Goal: Book appointment/travel/reservation

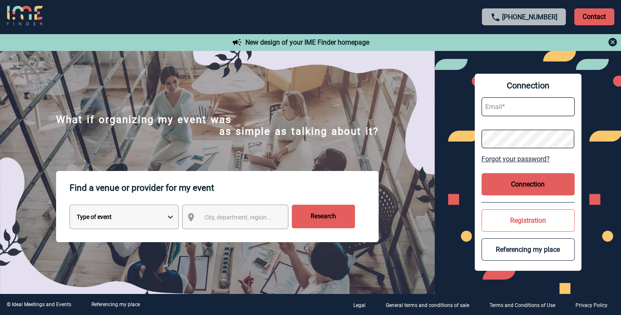
click at [169, 218] on select "Type of event Overnight seminar Meeting Group meals Team Building & Animation C…" at bounding box center [124, 217] width 109 height 24
select select "4"
click at [70, 207] on select "Type of event Overnight seminar Meeting Group meals Team Building & Animation C…" at bounding box center [124, 217] width 109 height 24
click at [233, 220] on span "City, department, region..." at bounding box center [237, 217] width 67 height 7
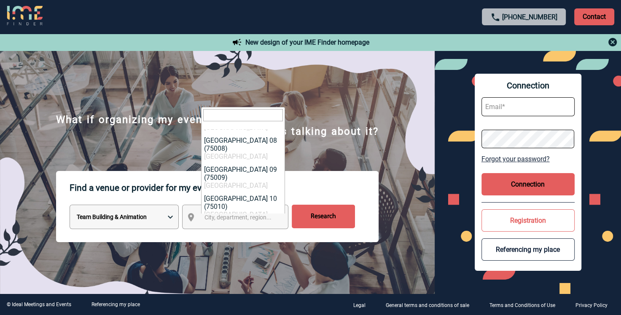
scroll to position [216, 0]
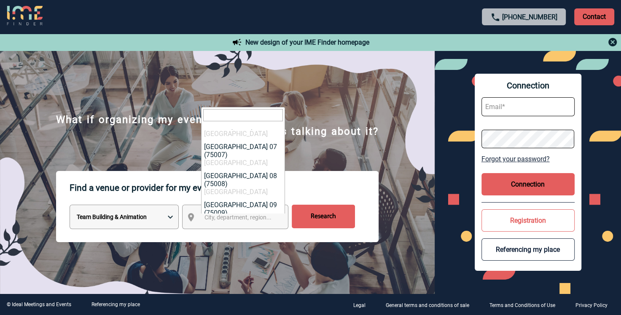
click at [325, 223] on input "Rechercher" at bounding box center [323, 217] width 63 height 24
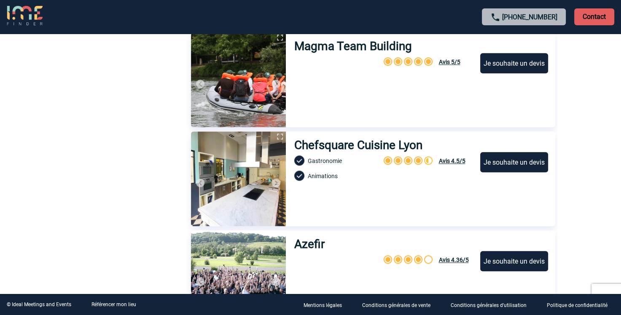
scroll to position [885, 0]
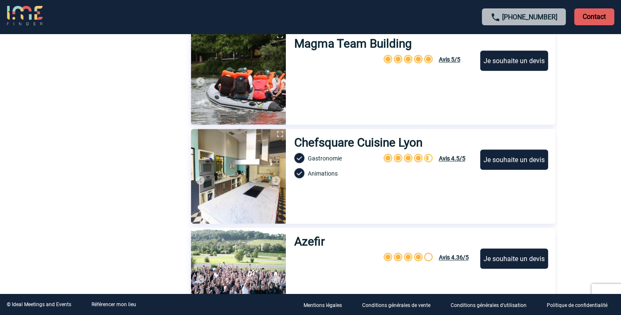
click at [372, 145] on h3 "Chefsquare Cuisine Lyon" at bounding box center [358, 143] width 129 height 14
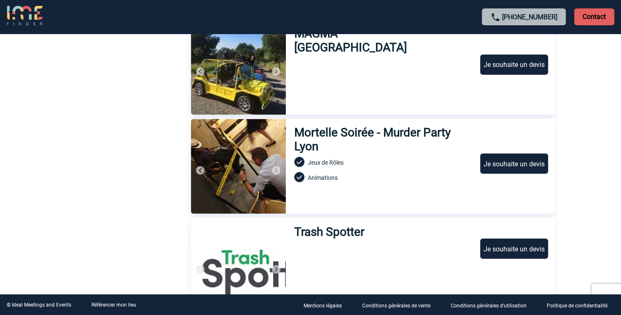
scroll to position [1391, 0]
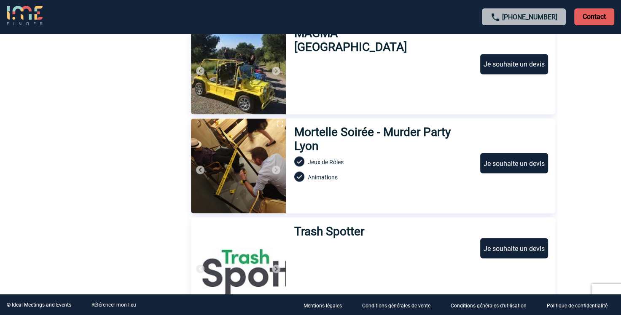
click at [353, 131] on h3 "Mortelle Soirée - Murder Party Lyon" at bounding box center [383, 139] width 178 height 28
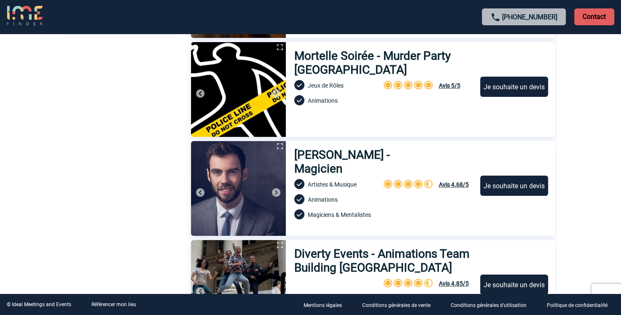
scroll to position [421, 0]
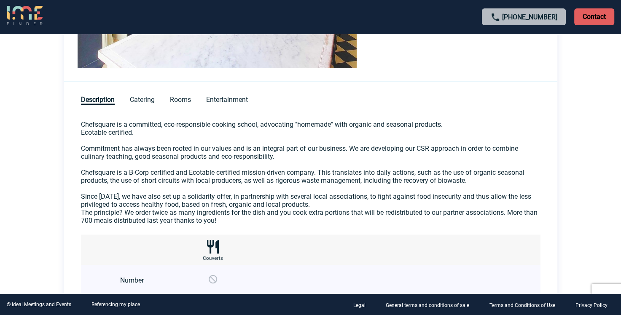
scroll to position [337, 0]
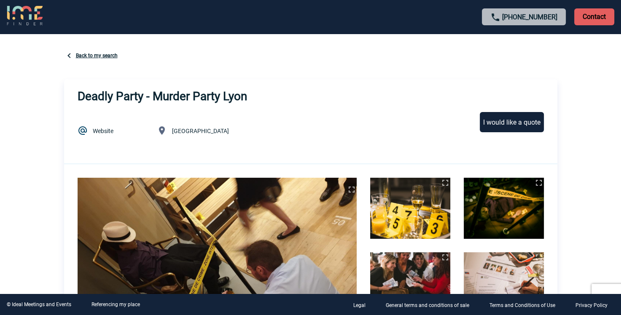
click at [103, 54] on link "Back to my search" at bounding box center [97, 56] width 42 height 6
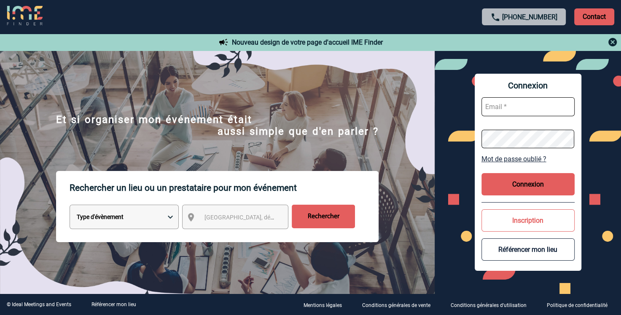
click at [171, 219] on select "Type d'évènement Séminaire avec nuitée Réunion Repas de groupe Team Building & …" at bounding box center [124, 217] width 109 height 24
select select "4"
click at [70, 207] on select "Type d'évènement Séminaire avec nuitée Réunion Repas de groupe Team Building & …" at bounding box center [124, 217] width 109 height 24
click at [269, 221] on span "Ville, département, région..." at bounding box center [262, 217] width 117 height 7
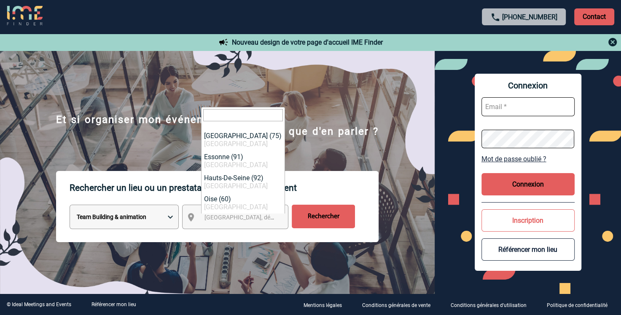
click at [172, 220] on select "Type d'évènement Séminaire avec nuitée Réunion Repas de groupe Team Building & …" at bounding box center [124, 217] width 109 height 24
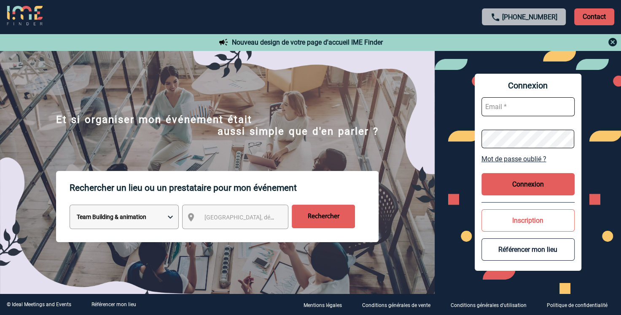
click at [169, 217] on select "Type d'évènement Séminaire avec nuitée Réunion Repas de groupe Team Building & …" at bounding box center [124, 217] width 109 height 24
click at [70, 207] on select "Type d'évènement Séminaire avec nuitée Réunion Repas de groupe Team Building & …" at bounding box center [124, 217] width 109 height 24
click at [213, 218] on span "Ville, département, région..." at bounding box center [262, 217] width 117 height 7
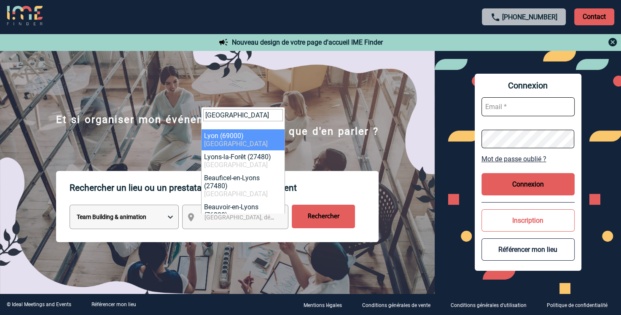
type input "lyon"
select select "36544"
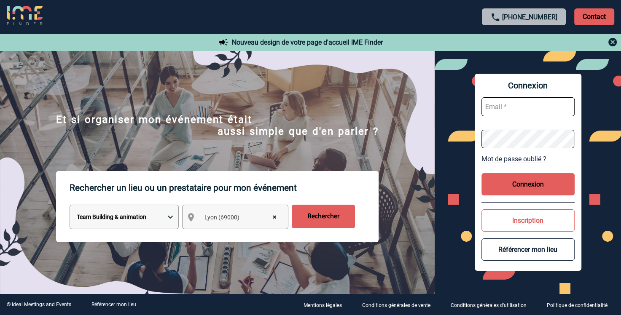
click at [320, 219] on input "Rechercher" at bounding box center [323, 217] width 63 height 24
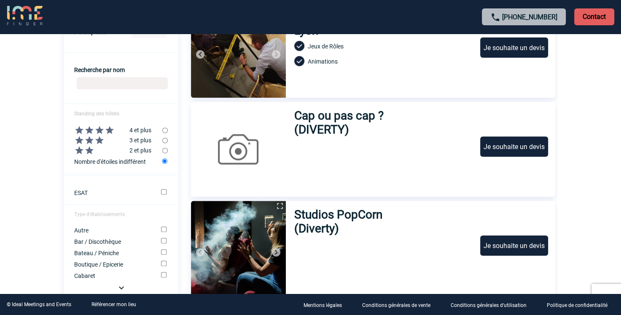
scroll to position [337, 0]
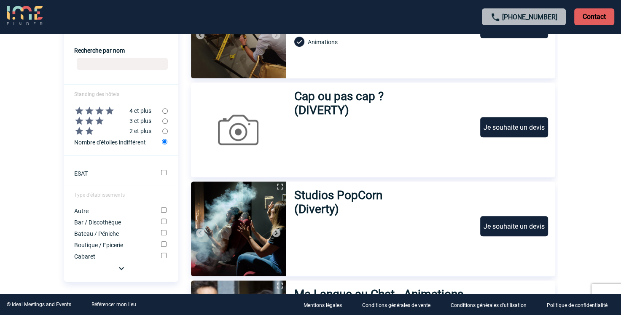
click at [335, 196] on h3 "Studios PopCorn (Diverty)" at bounding box center [361, 202] width 135 height 28
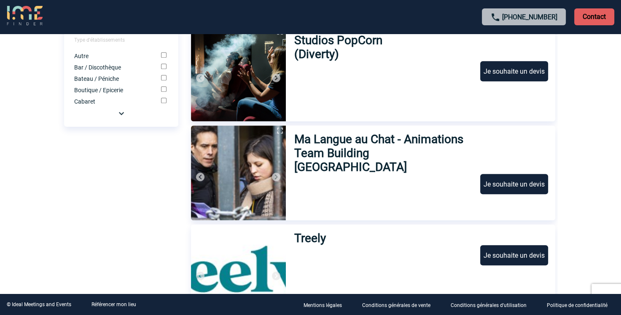
scroll to position [506, 0]
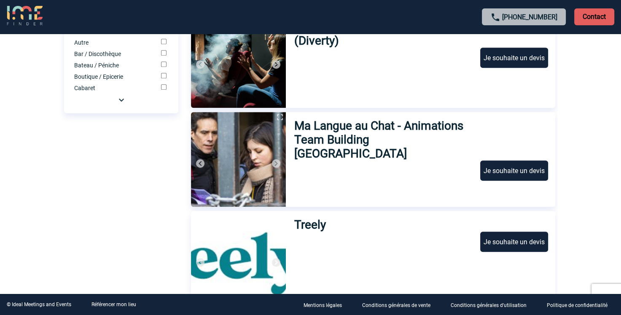
click at [381, 129] on h3 "Ma Langue au Chat - Animations Team Building [GEOGRAPHIC_DATA]" at bounding box center [383, 140] width 178 height 42
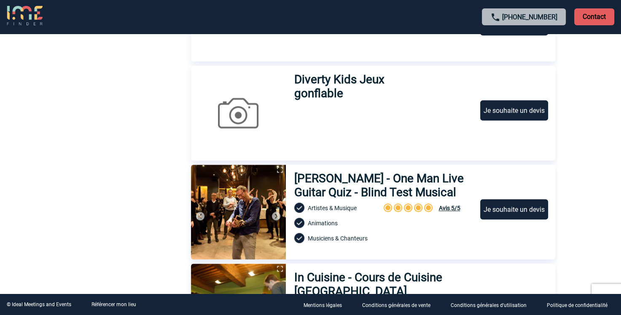
scroll to position [801, 0]
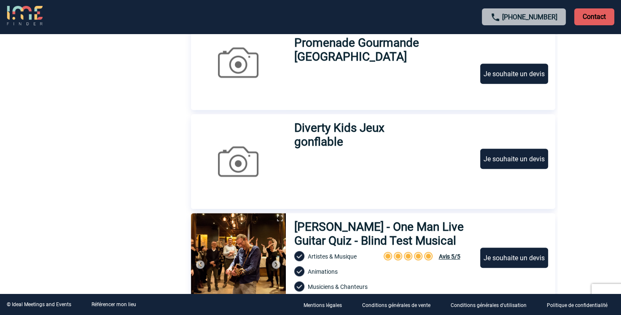
click at [381, 45] on h3 "Promenade des Sens - Promenade Gourmande [GEOGRAPHIC_DATA]" at bounding box center [383, 43] width 178 height 42
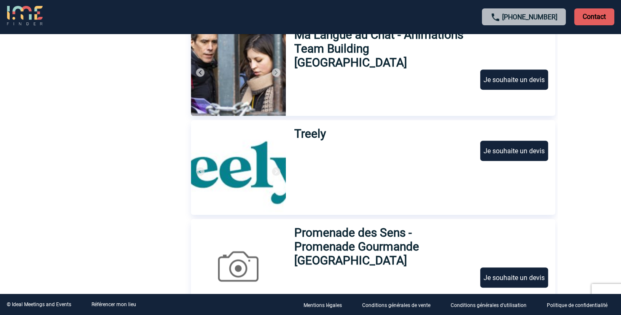
scroll to position [590, 0]
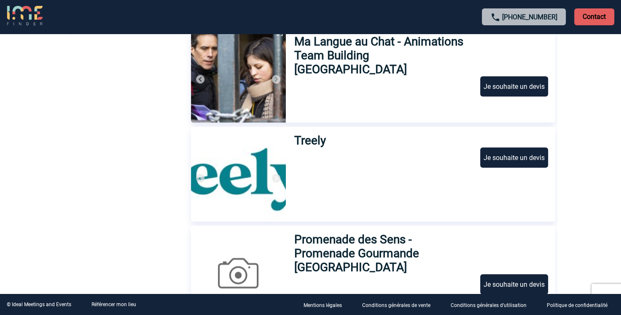
click at [314, 138] on h3 "Treely" at bounding box center [313, 141] width 38 height 14
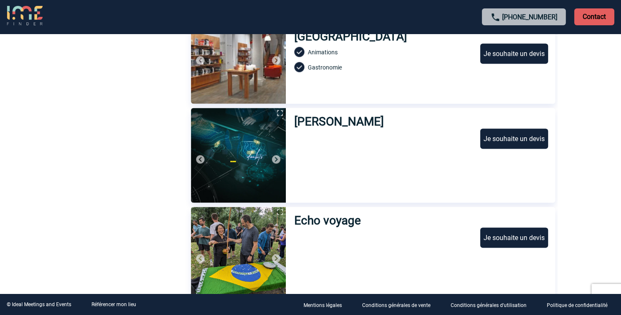
scroll to position [1222, 0]
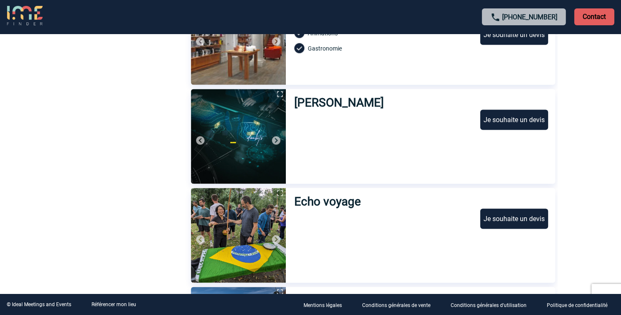
click at [331, 106] on h3 "[PERSON_NAME]" at bounding box center [340, 103] width 92 height 14
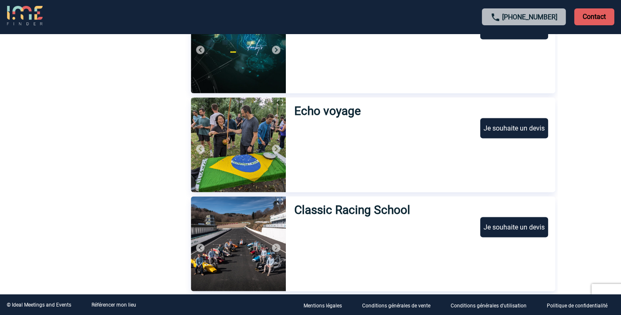
scroll to position [1347, 0]
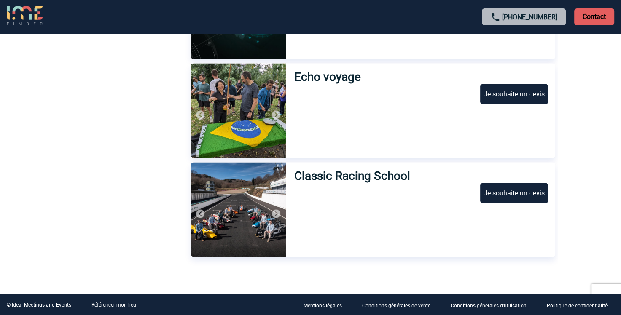
click at [330, 74] on h3 "Echo voyage" at bounding box center [329, 77] width 70 height 14
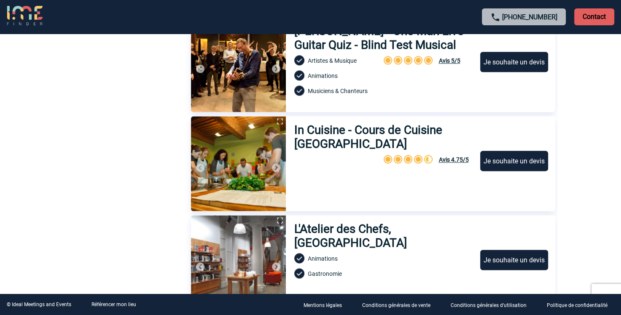
scroll to position [1010, 0]
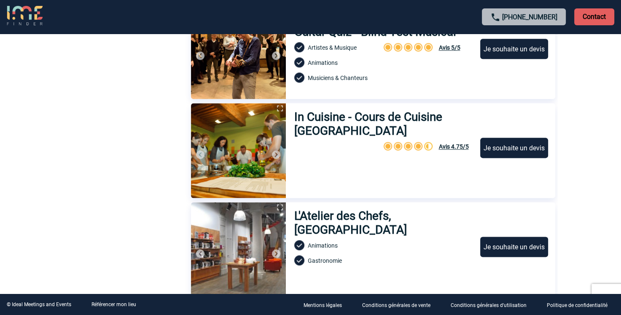
click at [361, 114] on h3 "In Cuisine - Cours de Cuisine Lyon" at bounding box center [383, 124] width 178 height 28
click at [381, 216] on h3 "L'Atelier des Chefs, Lyon" at bounding box center [383, 223] width 178 height 28
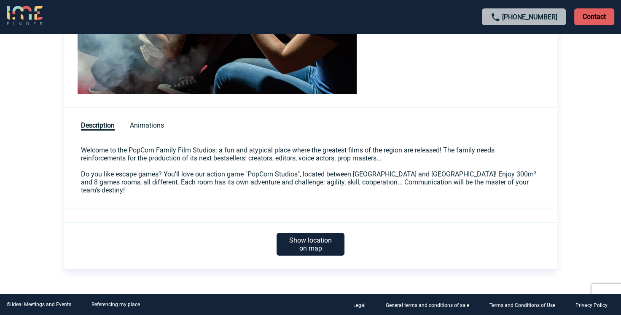
scroll to position [251, 0]
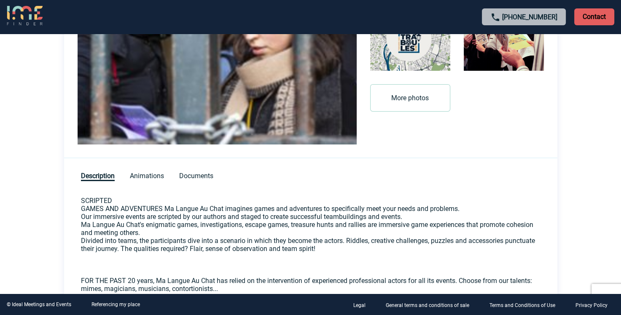
scroll to position [295, 0]
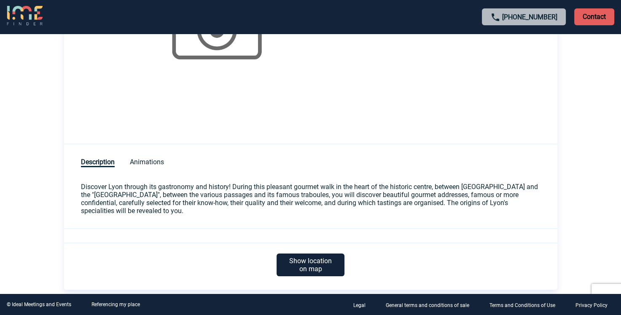
scroll to position [253, 0]
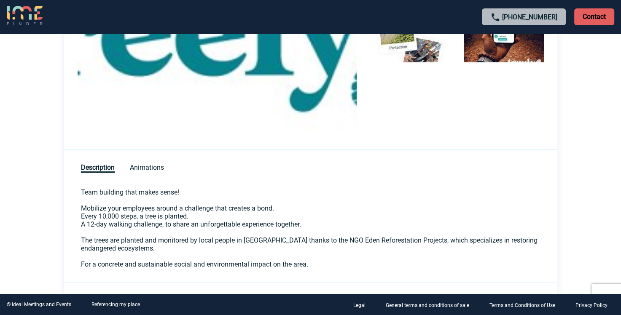
scroll to position [253, 0]
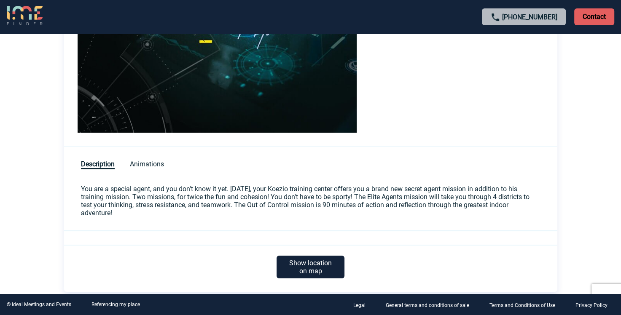
scroll to position [245, 0]
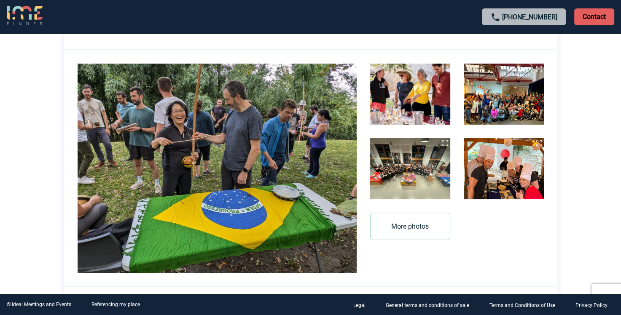
scroll to position [84, 0]
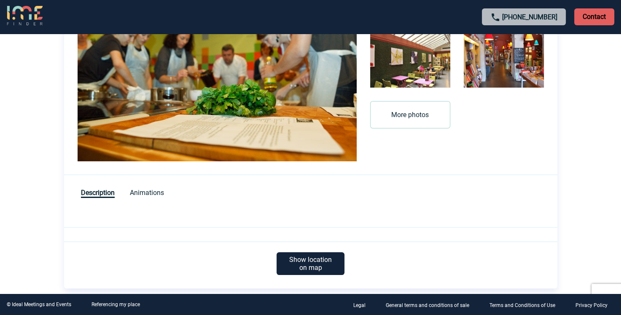
scroll to position [275, 0]
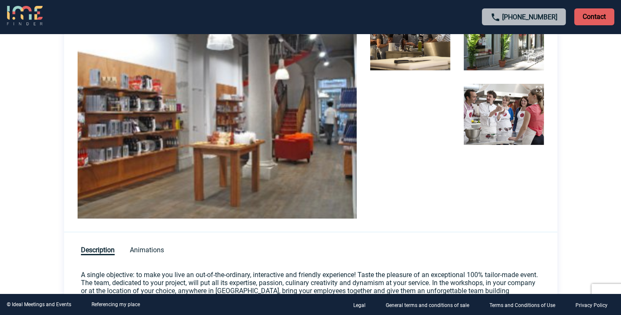
scroll to position [126, 0]
